Goal: Transaction & Acquisition: Purchase product/service

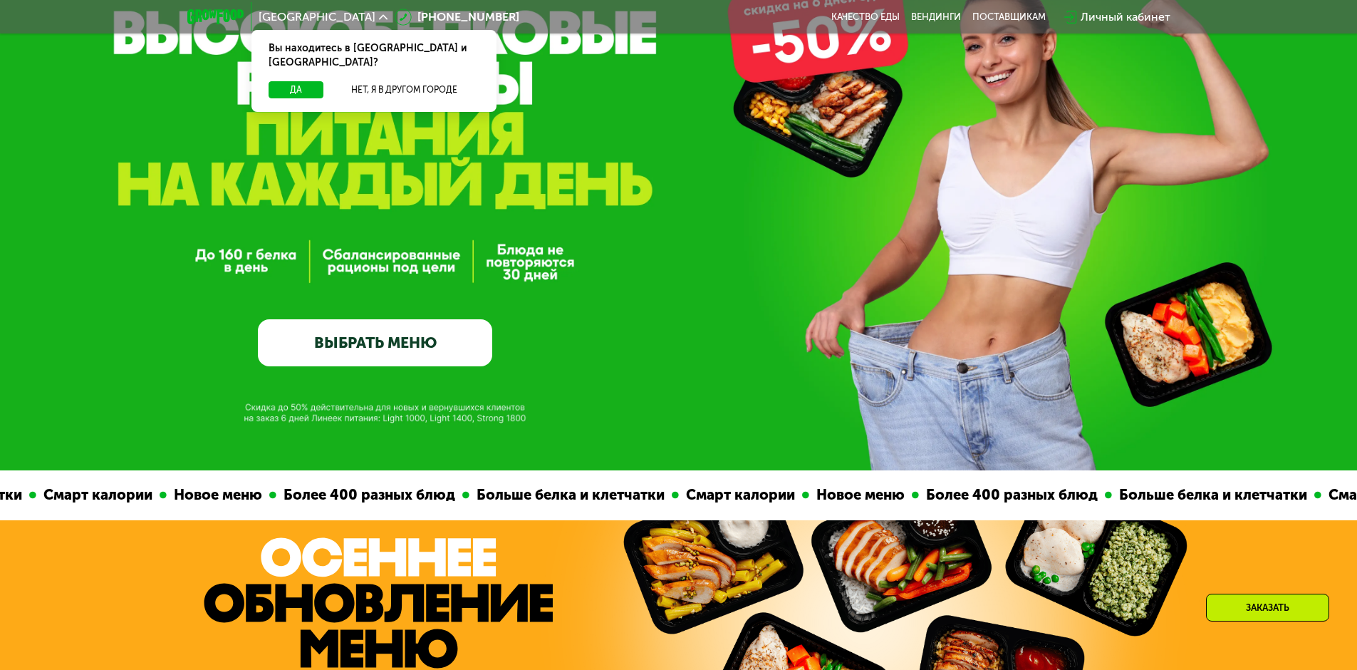
click at [423, 354] on link "ВЫБРАТЬ МЕНЮ" at bounding box center [375, 342] width 234 height 47
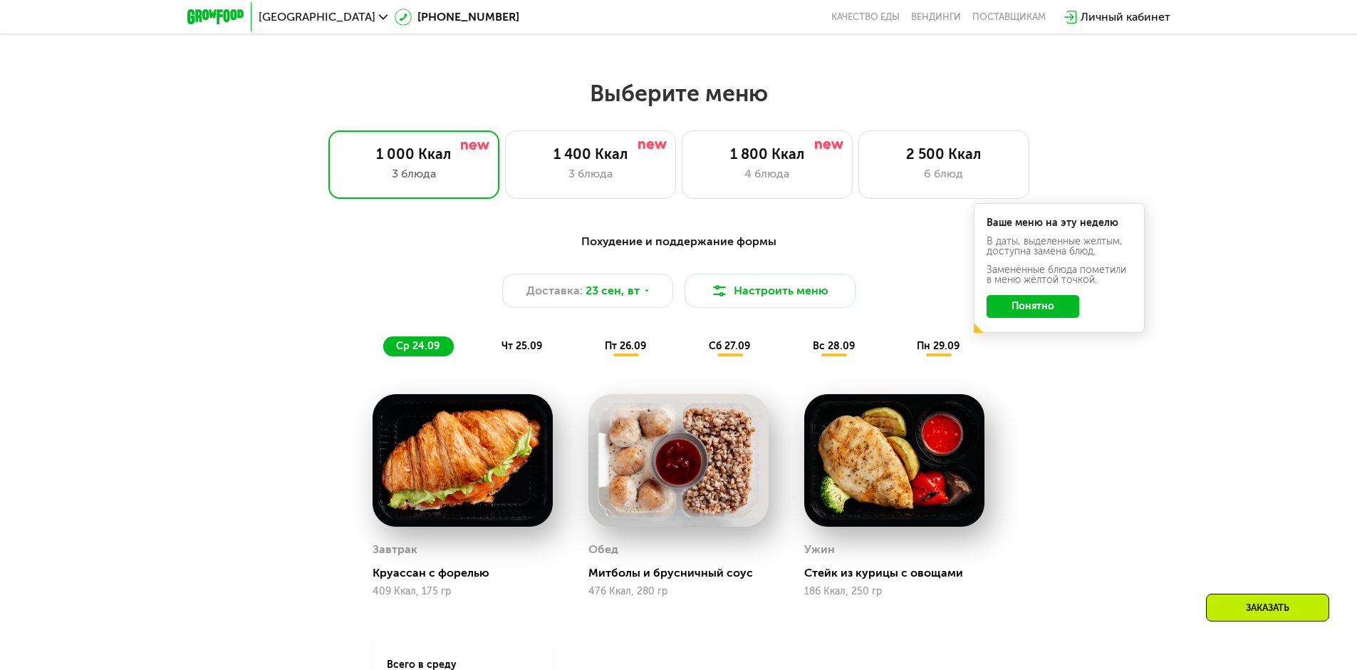
scroll to position [1181, 0]
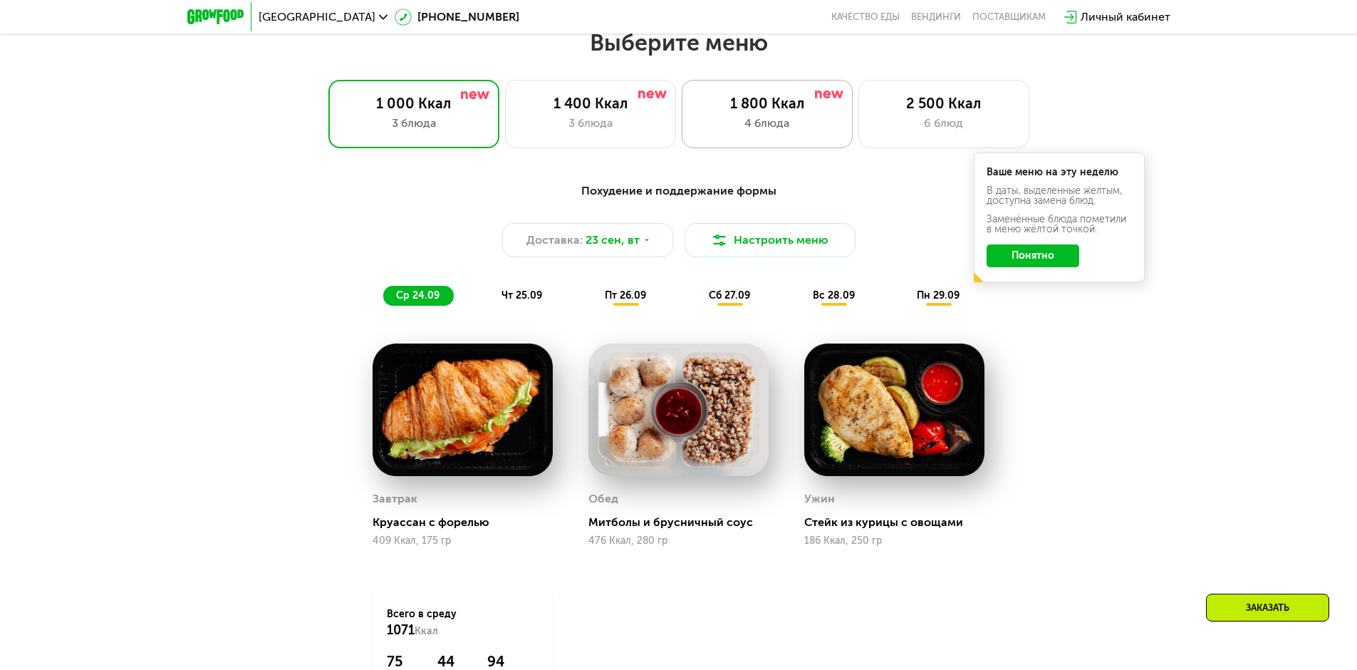
click at [803, 141] on div "1 800 Ккал 4 блюда" at bounding box center [767, 114] width 171 height 68
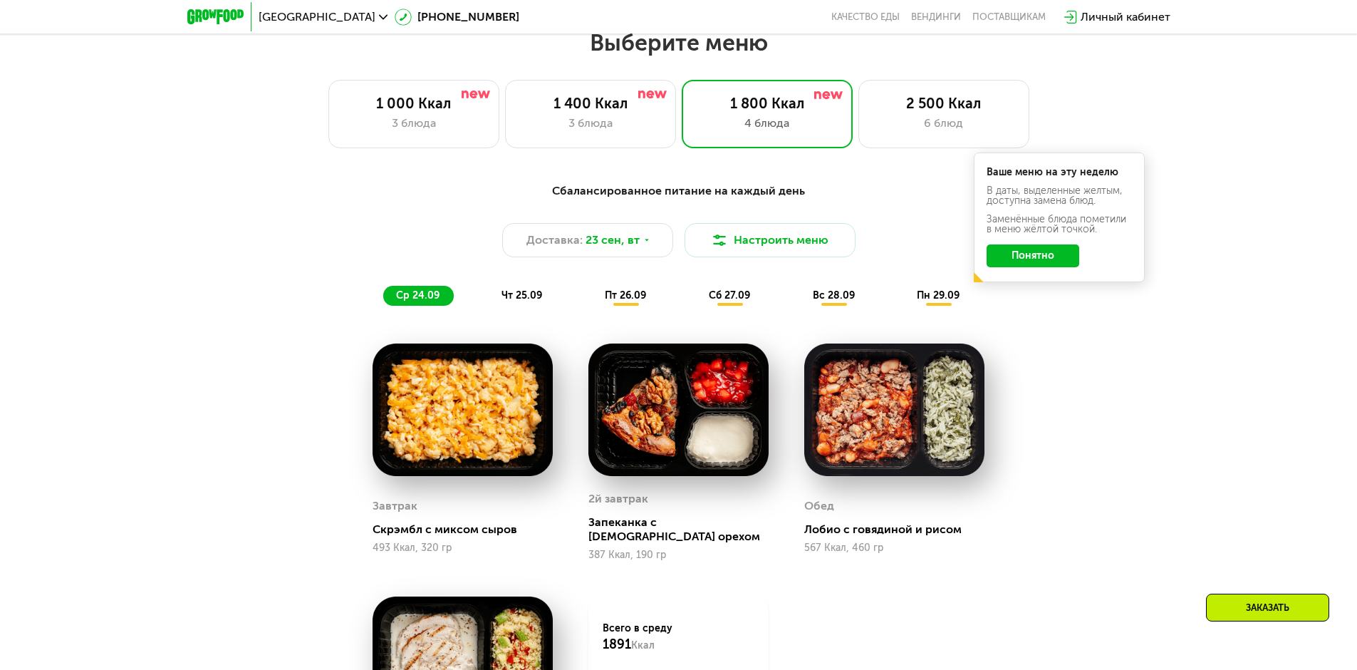
click at [541, 301] on span "чт 25.09" at bounding box center [522, 295] width 41 height 12
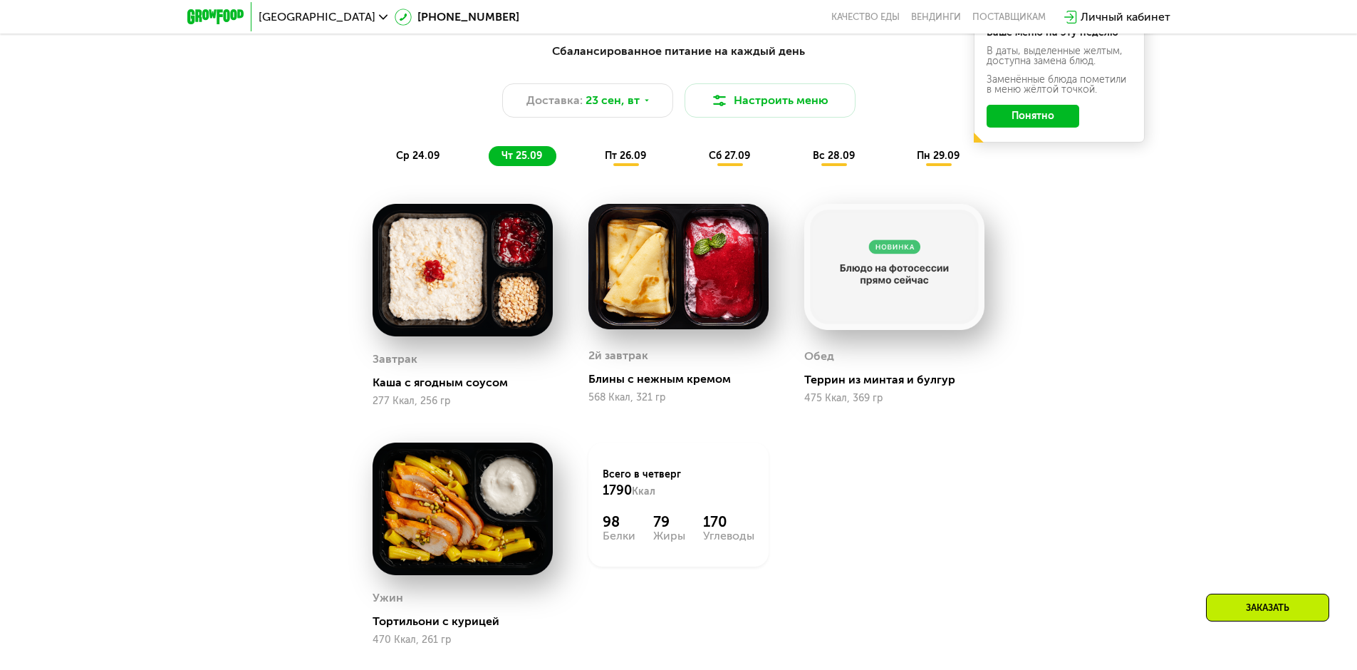
scroll to position [1324, 0]
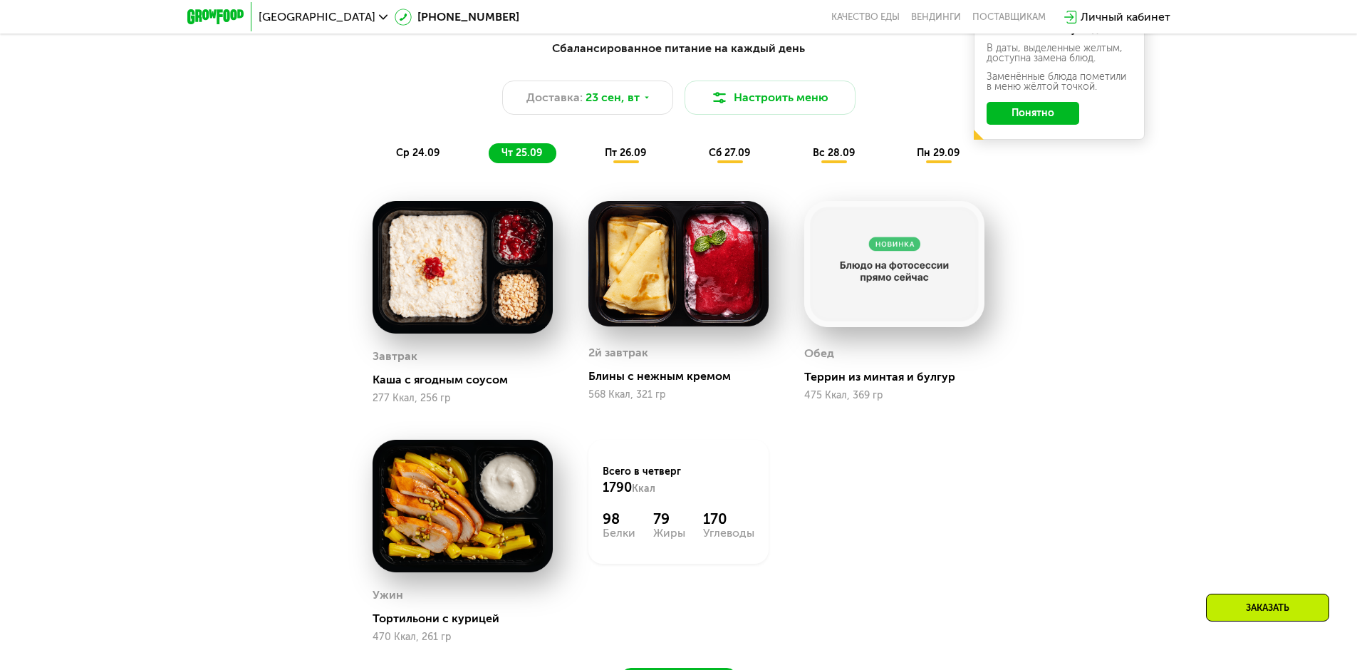
click at [622, 159] on span "пт 26.09" at bounding box center [625, 153] width 41 height 12
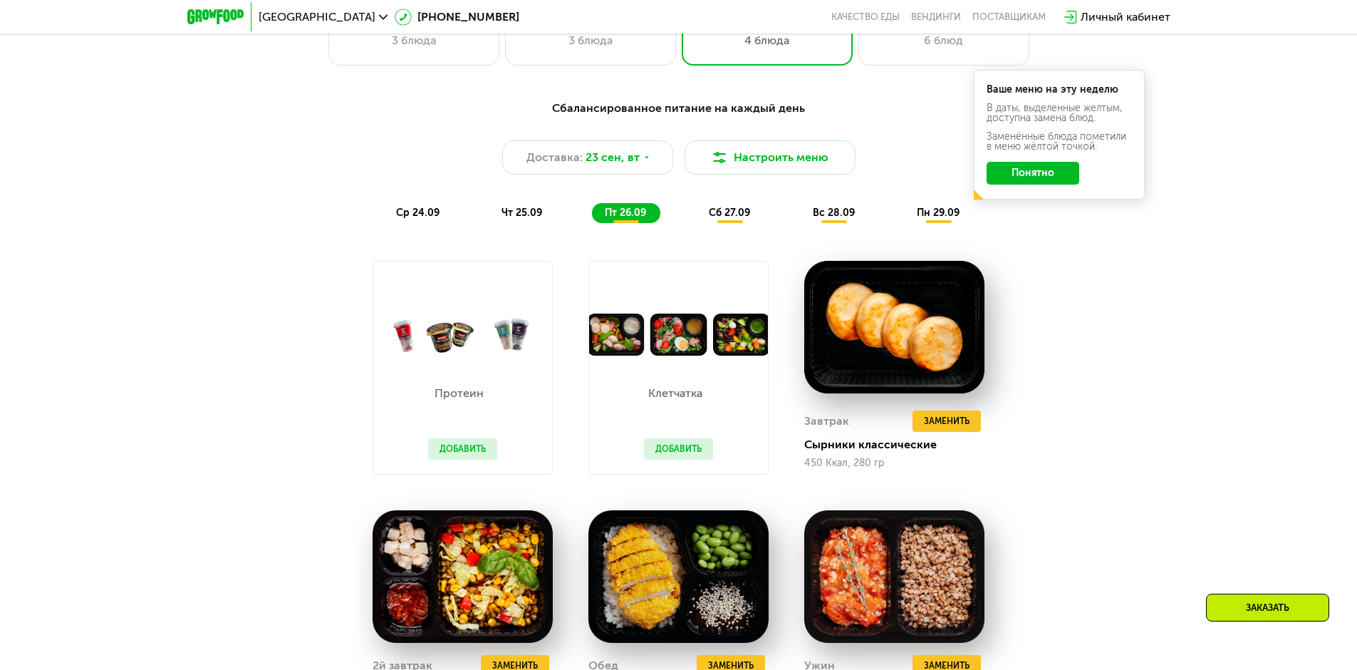
scroll to position [1181, 0]
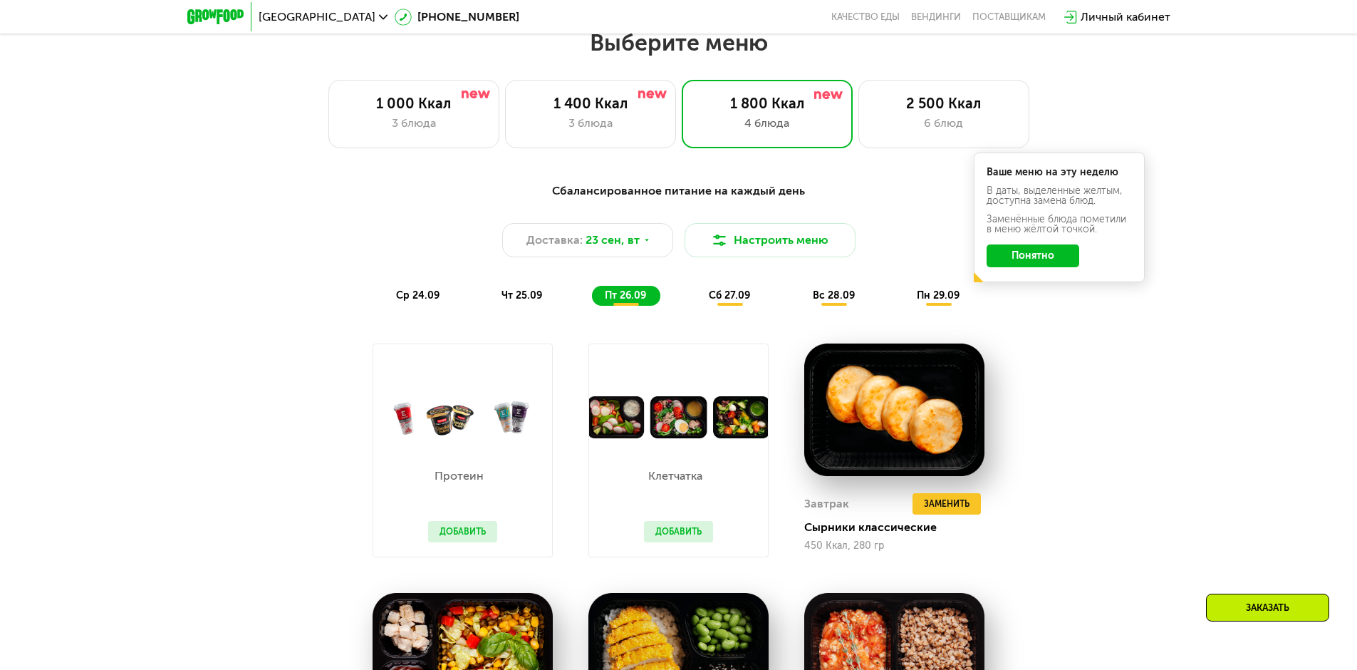
click at [1002, 264] on button "Понятно" at bounding box center [1033, 255] width 93 height 23
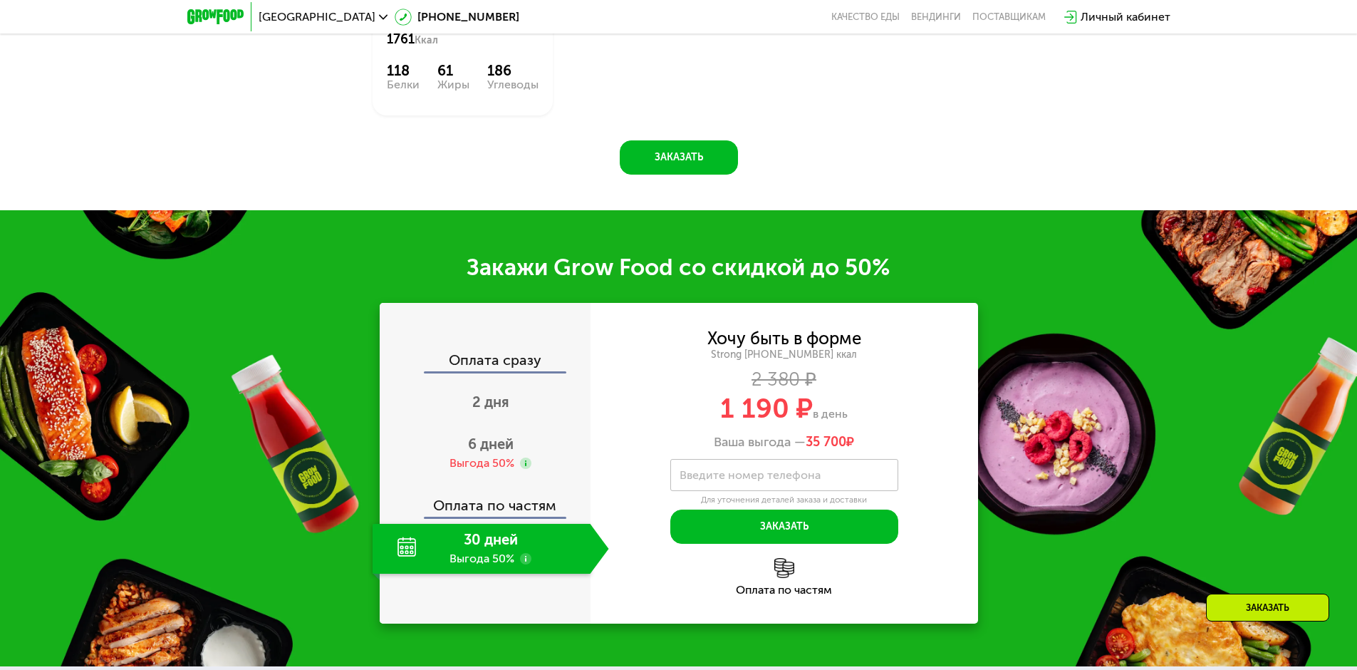
scroll to position [2036, 0]
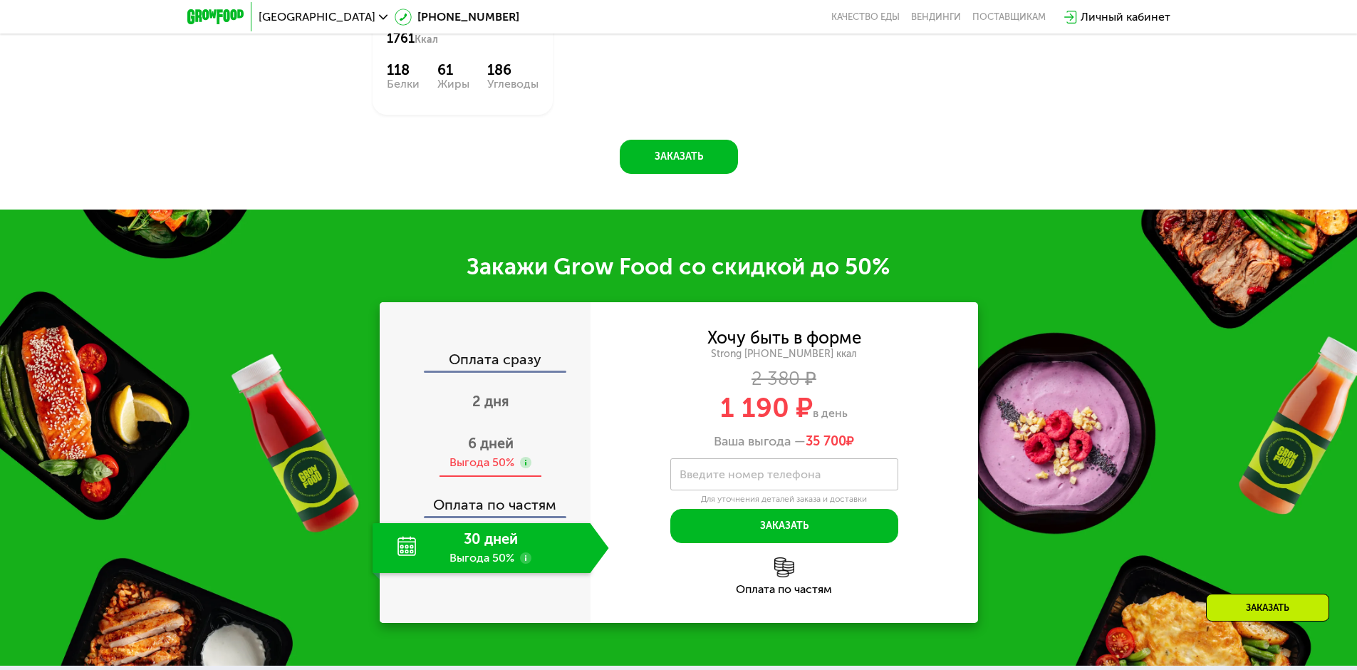
click at [487, 435] on span "6 дней" at bounding box center [491, 443] width 46 height 17
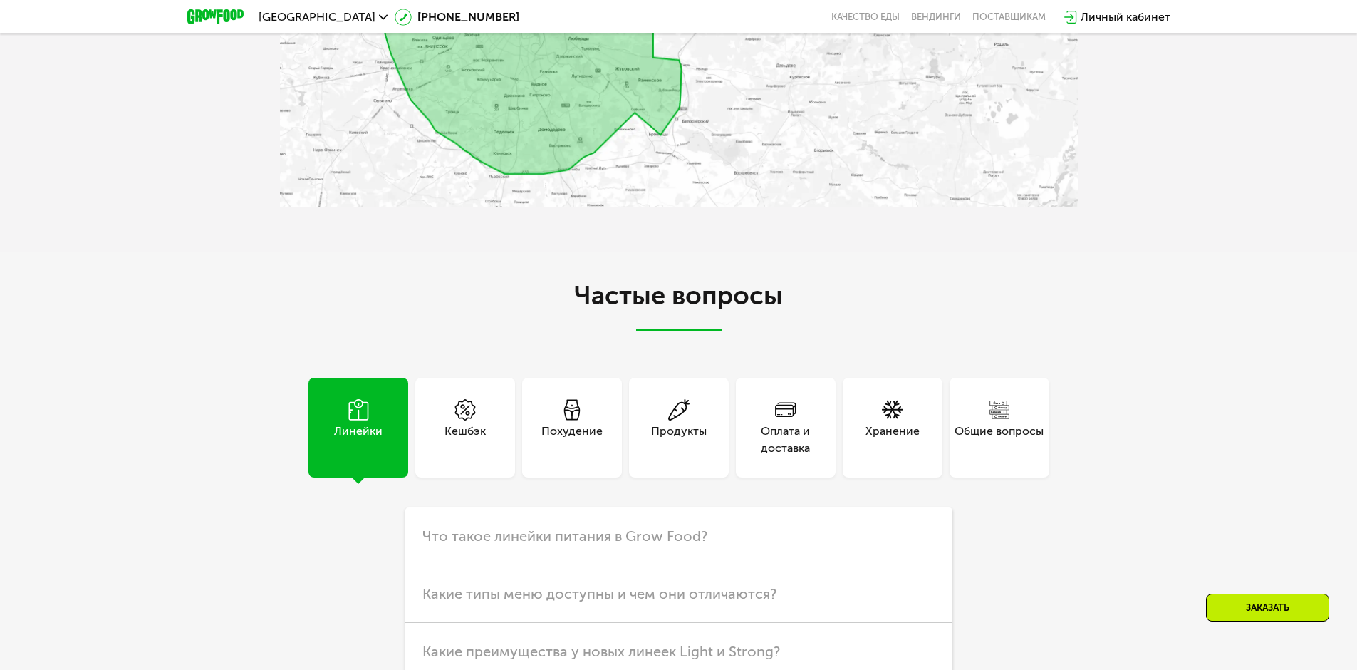
scroll to position [4244, 0]
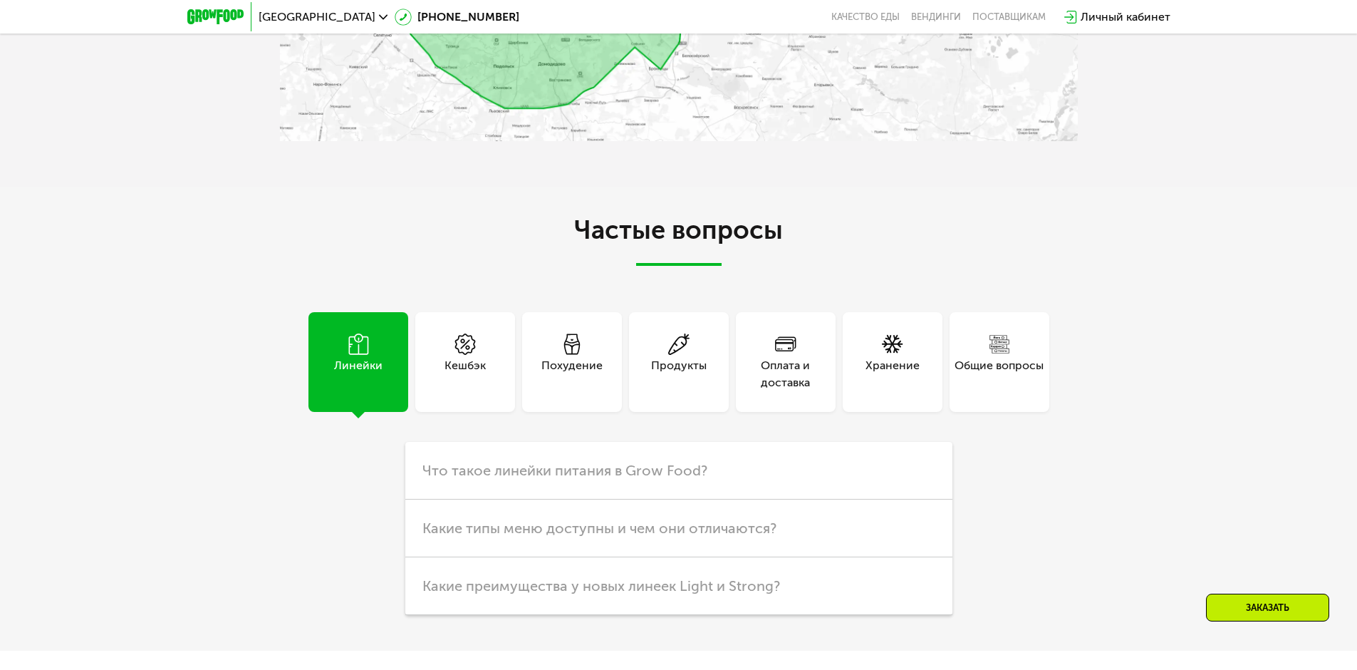
click at [889, 385] on div "Хранение" at bounding box center [893, 362] width 100 height 100
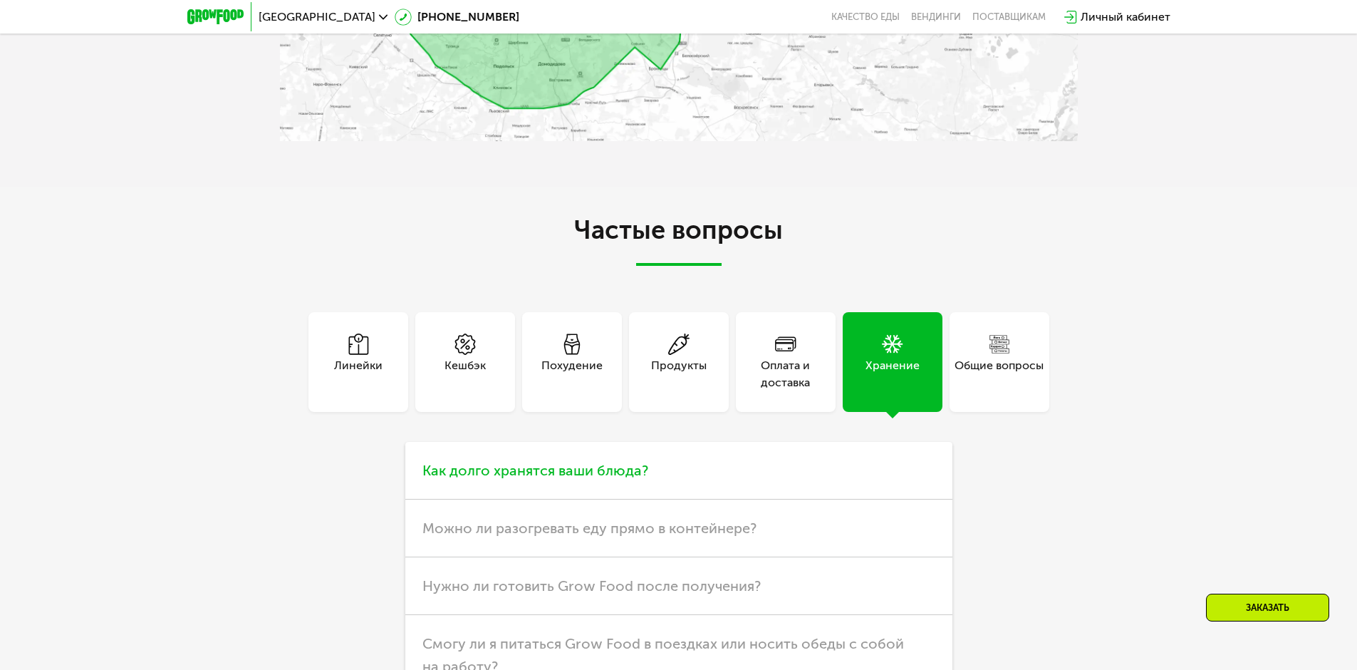
click at [581, 462] on span "Как долго хранятся ваши блюда?" at bounding box center [535, 470] width 226 height 17
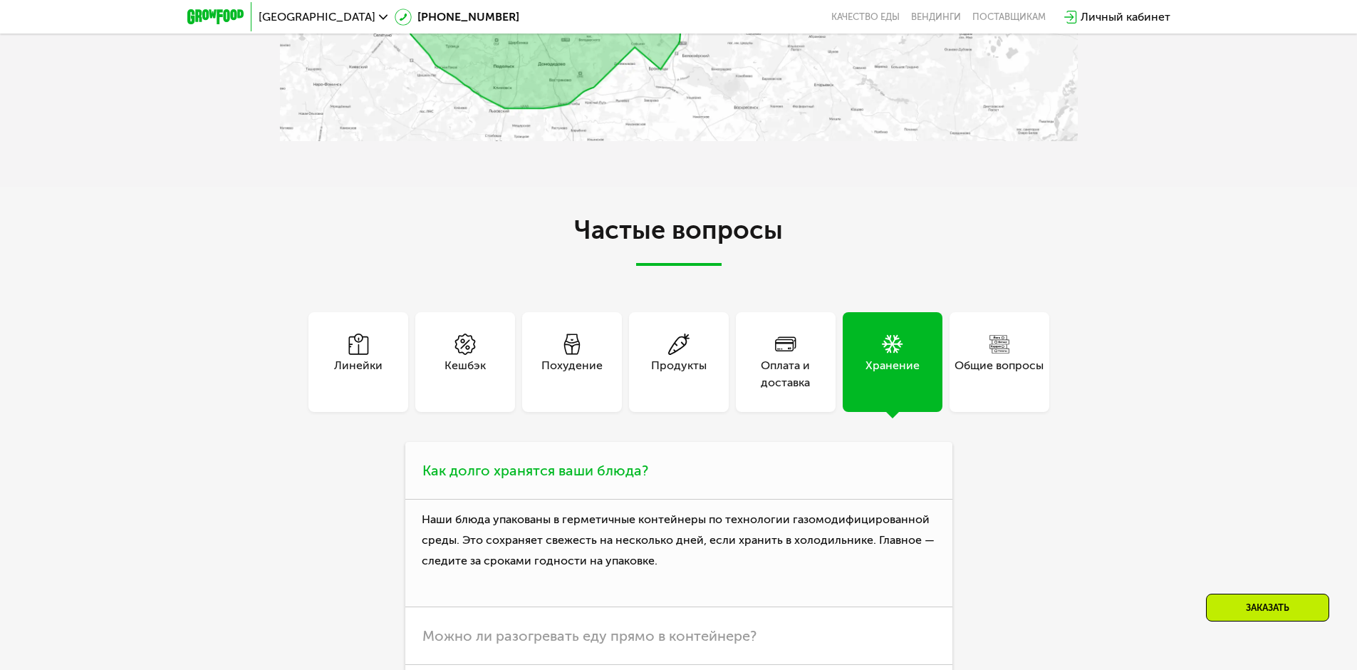
click at [581, 462] on span "Как долго хранятся ваши блюда?" at bounding box center [535, 470] width 226 height 17
